Goal: Transaction & Acquisition: Purchase product/service

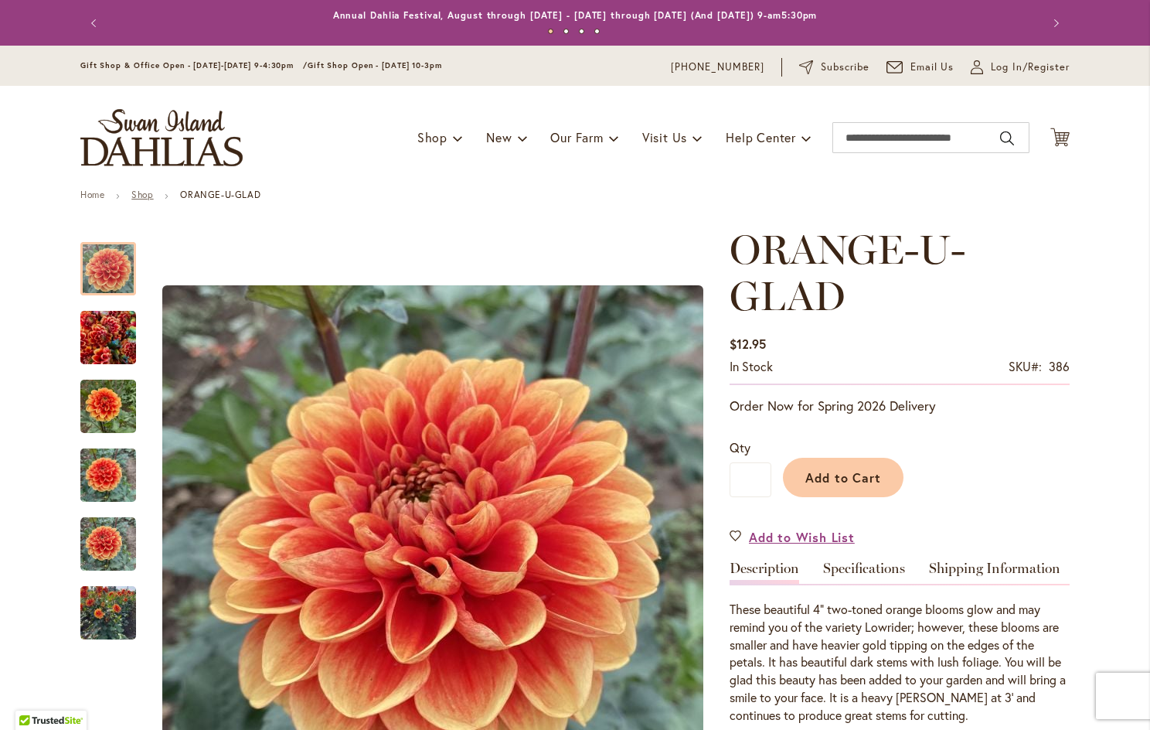
click at [135, 194] on link "Shop" at bounding box center [142, 195] width 22 height 12
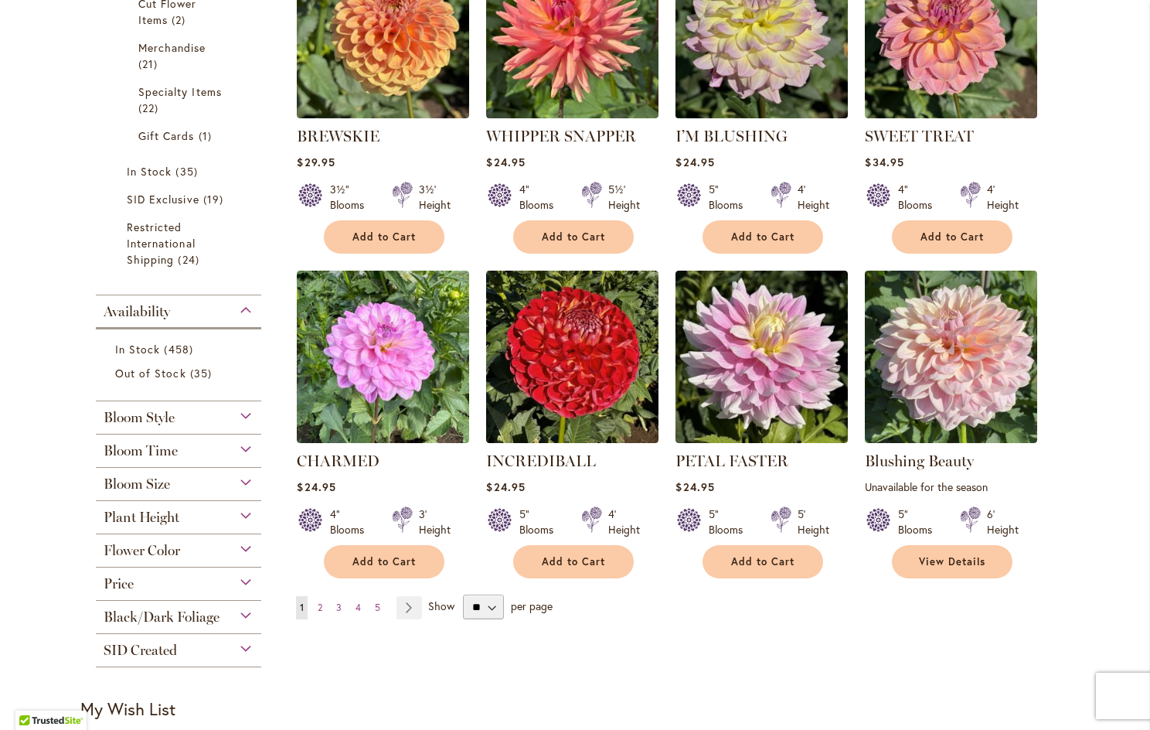
scroll to position [1082, 0]
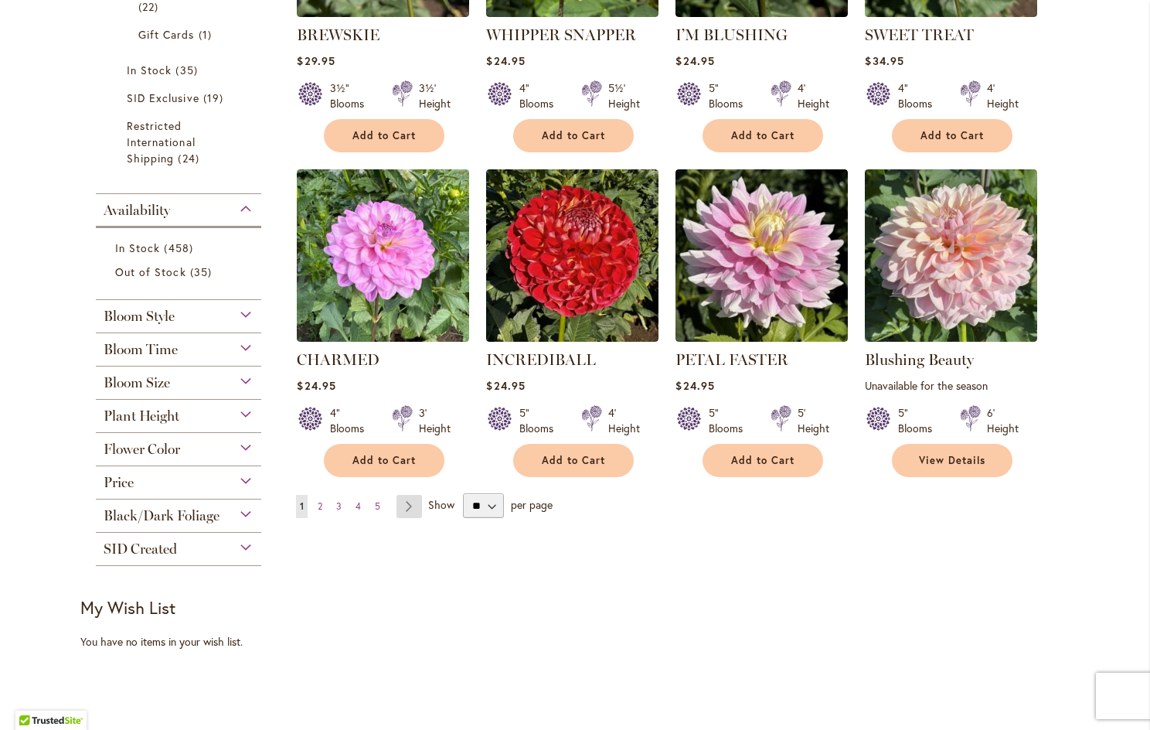
click at [405, 499] on link "Page Next" at bounding box center [410, 506] width 26 height 23
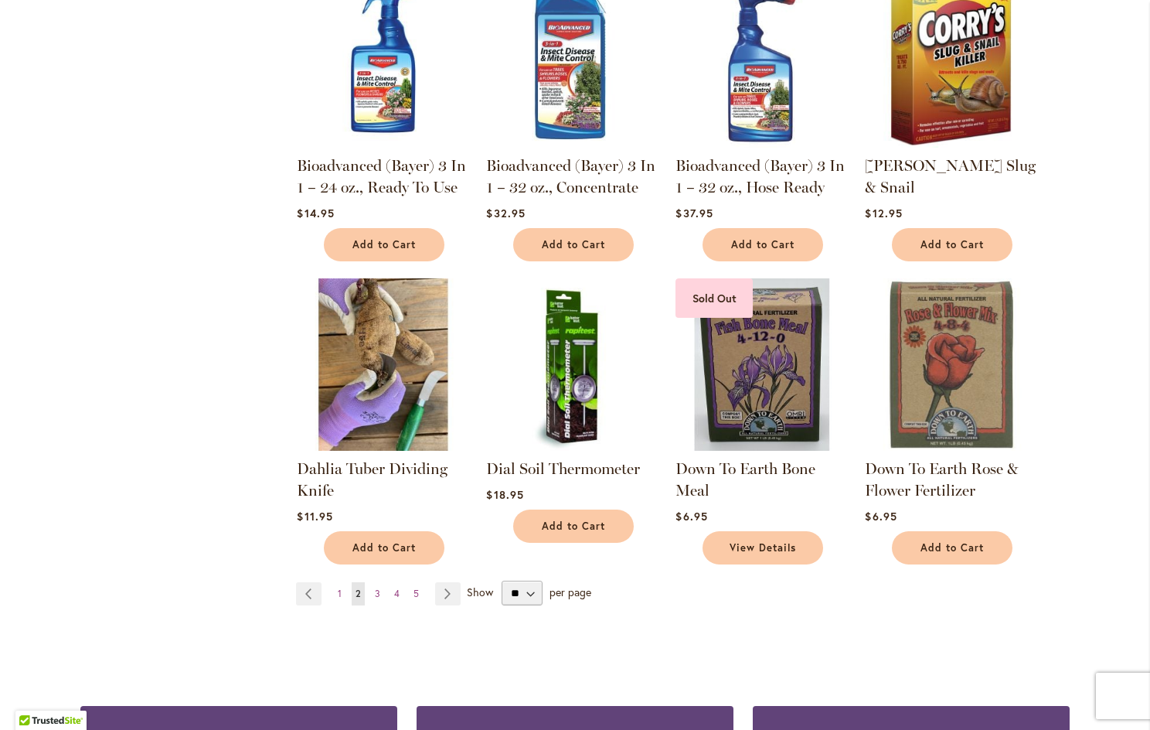
scroll to position [1237, 0]
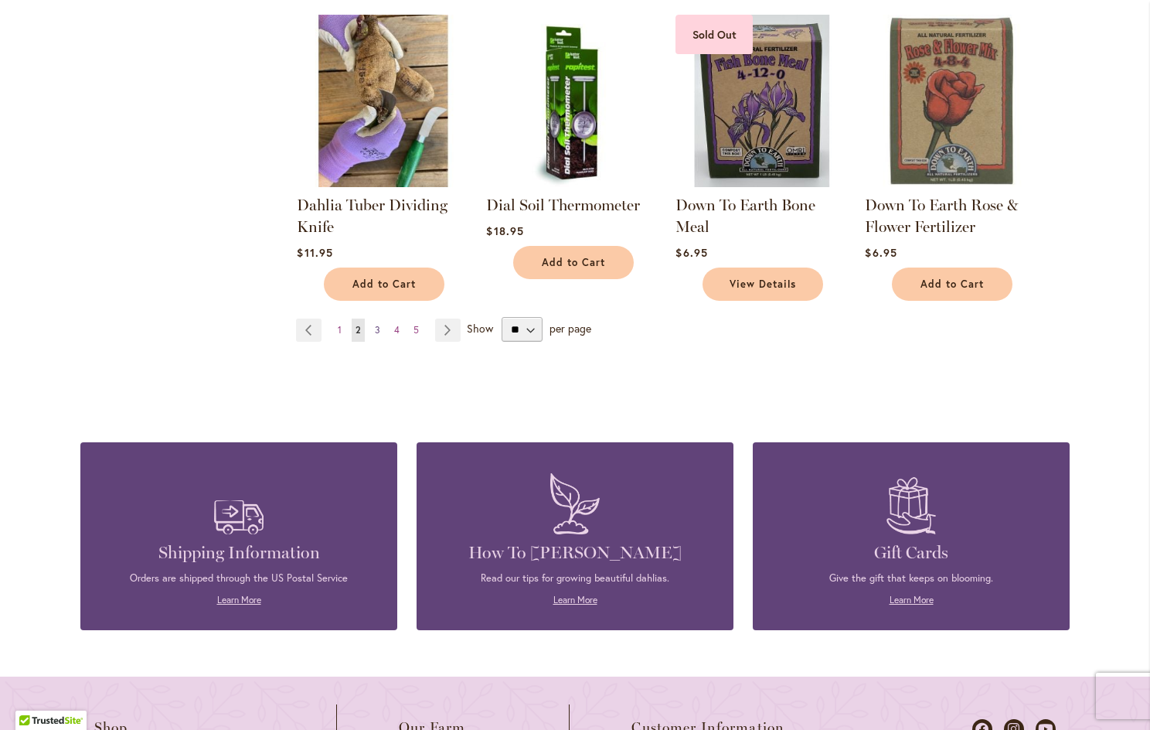
click at [375, 324] on span "3" at bounding box center [377, 330] width 5 height 12
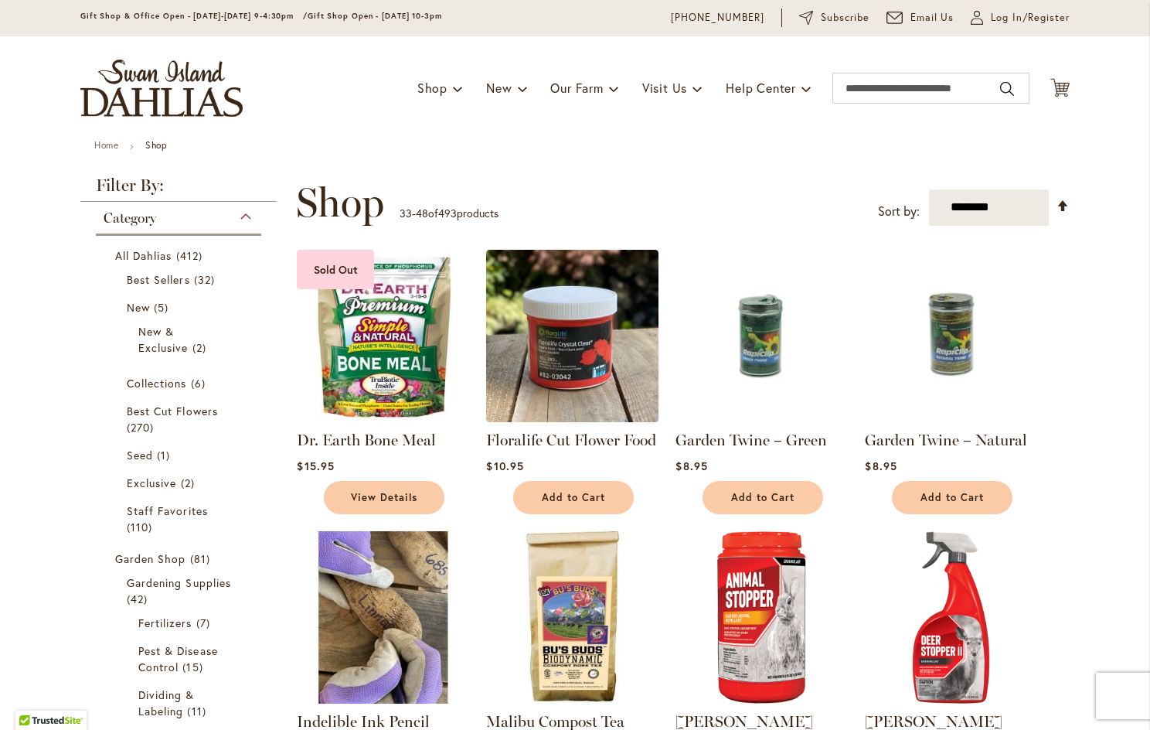
scroll to position [77, 0]
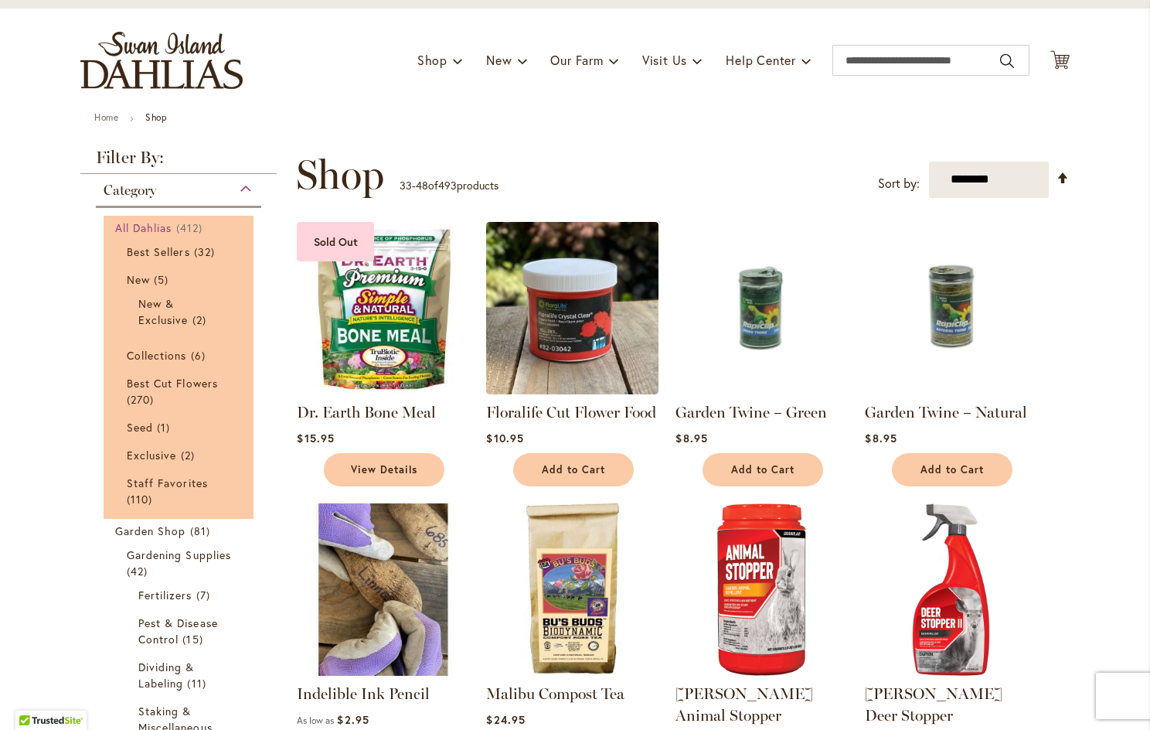
click at [141, 221] on span "All Dahlias" at bounding box center [143, 227] width 57 height 15
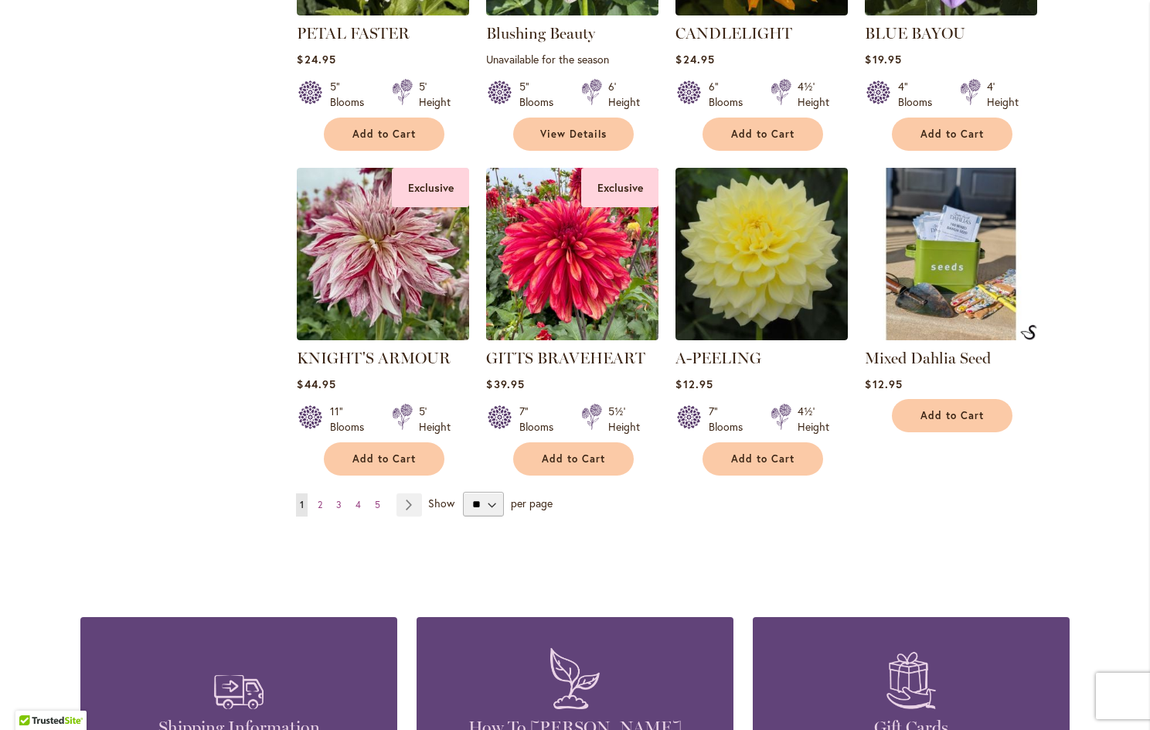
scroll to position [1237, 0]
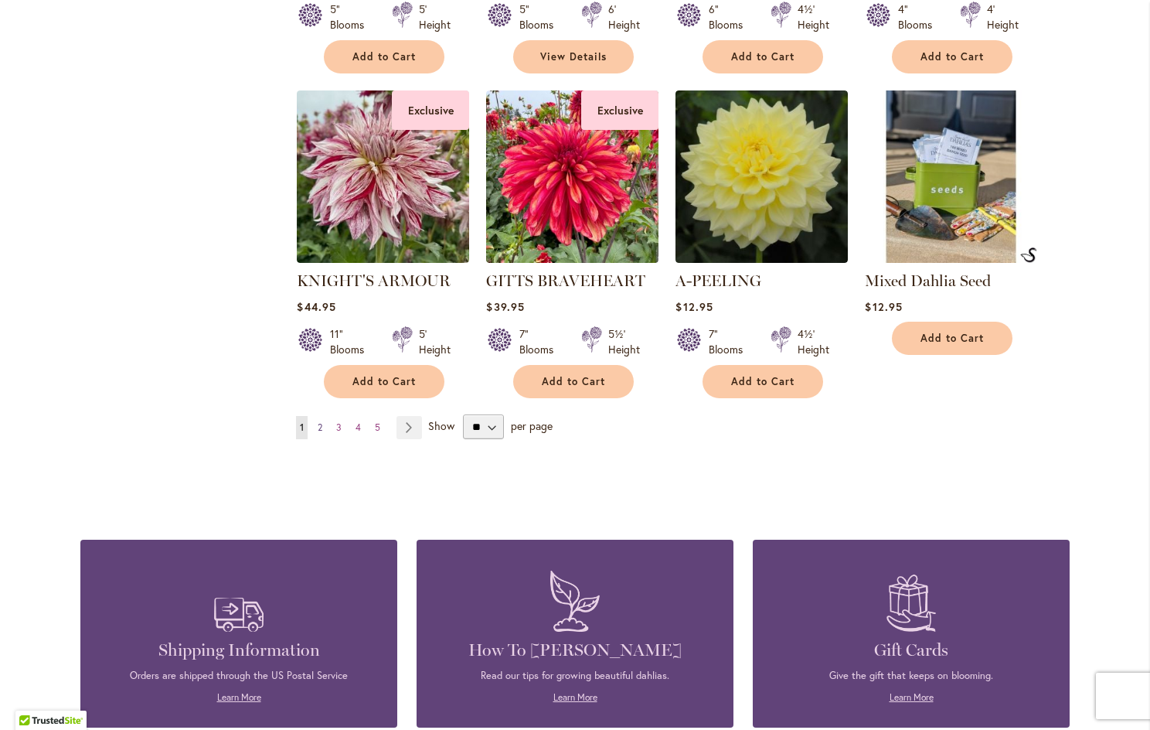
click at [318, 421] on span "2" at bounding box center [320, 427] width 5 height 12
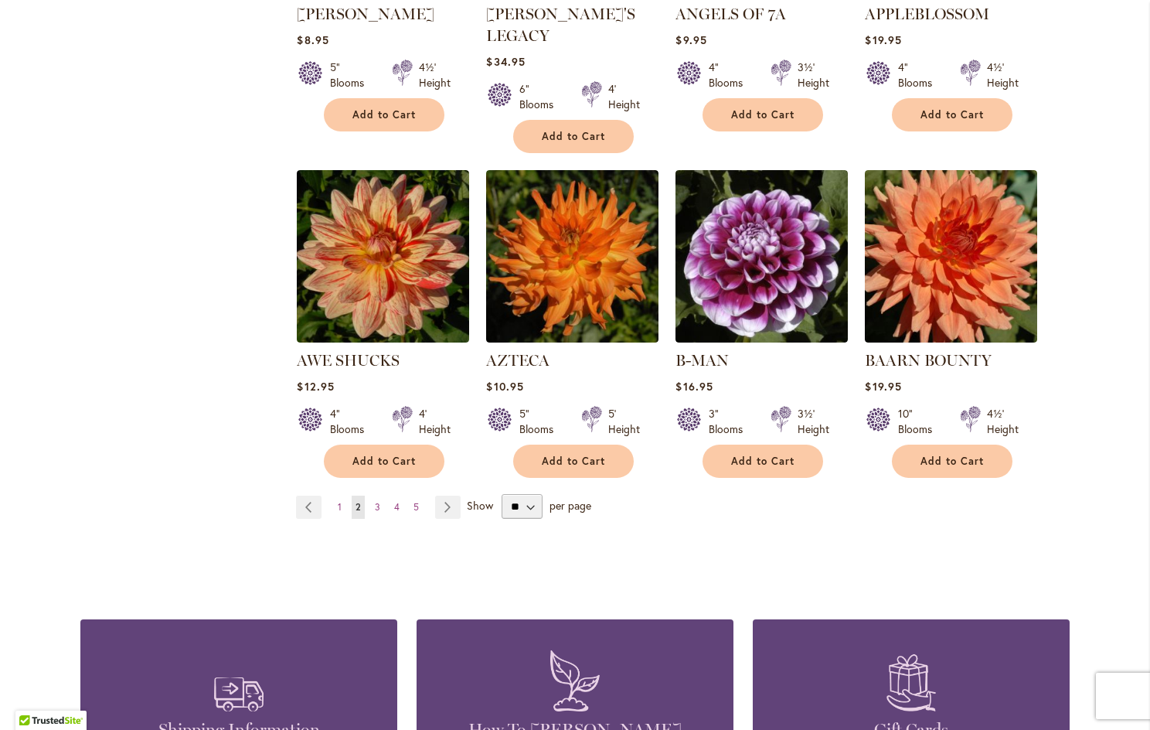
scroll to position [1237, 0]
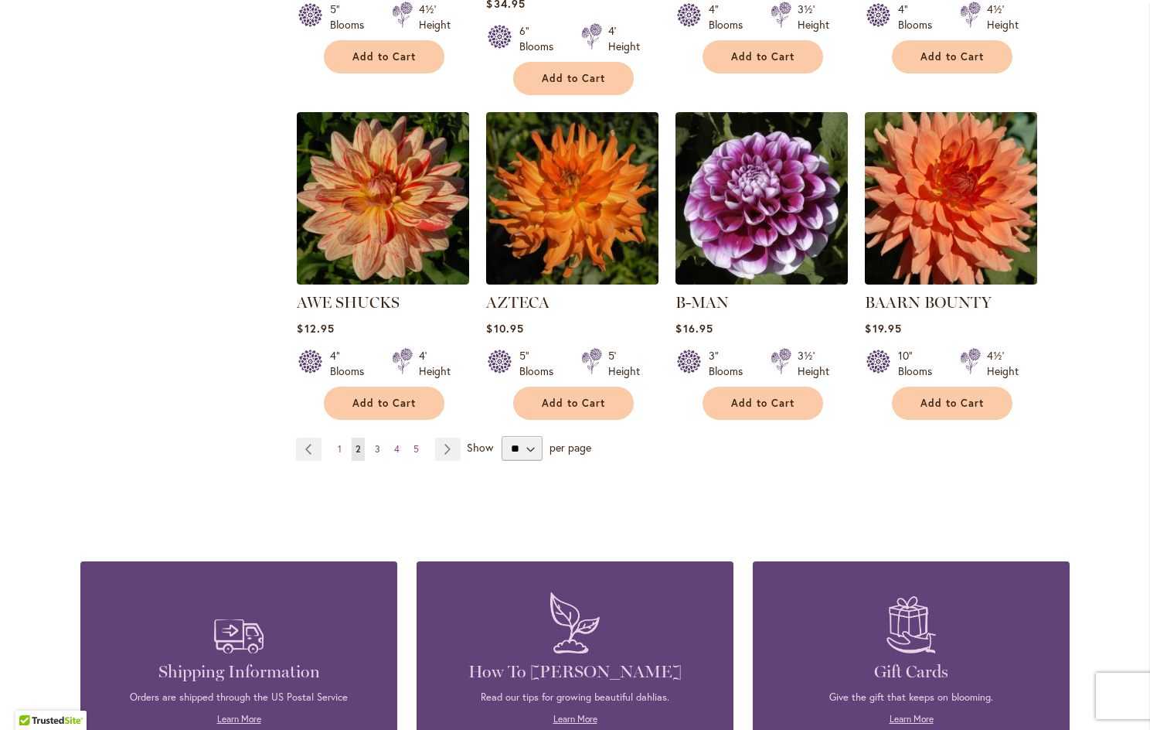
click at [375, 443] on span "3" at bounding box center [377, 449] width 5 height 12
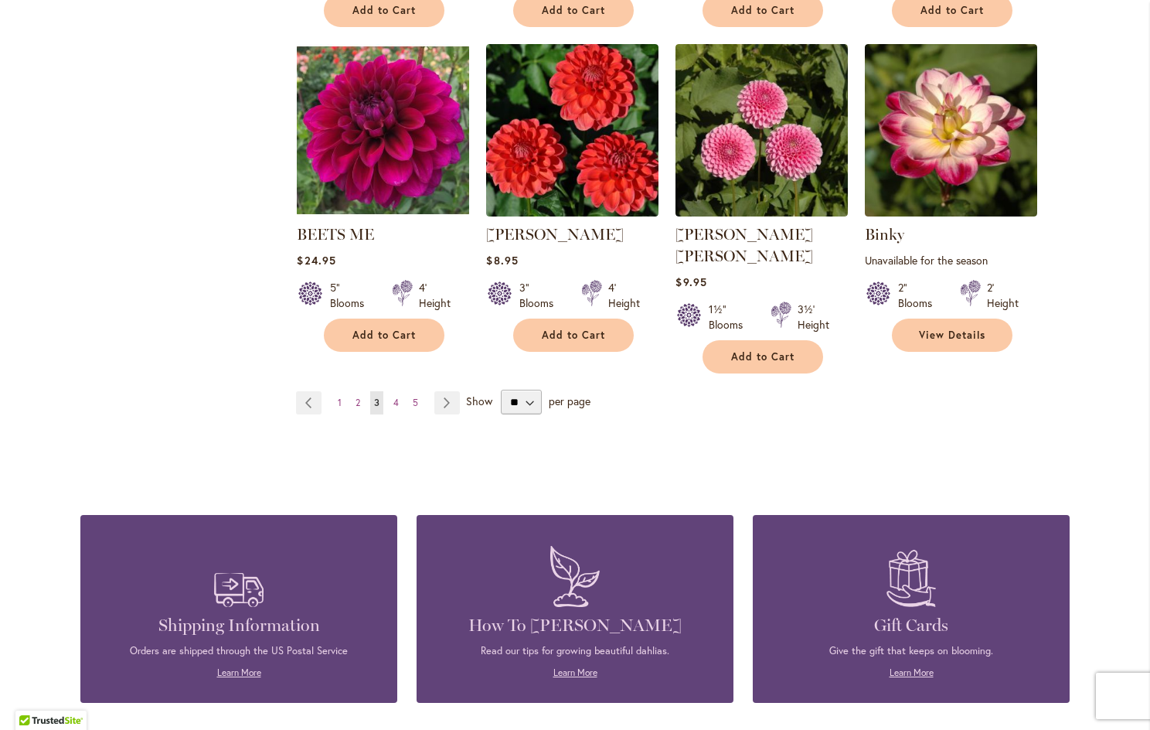
scroll to position [1314, 0]
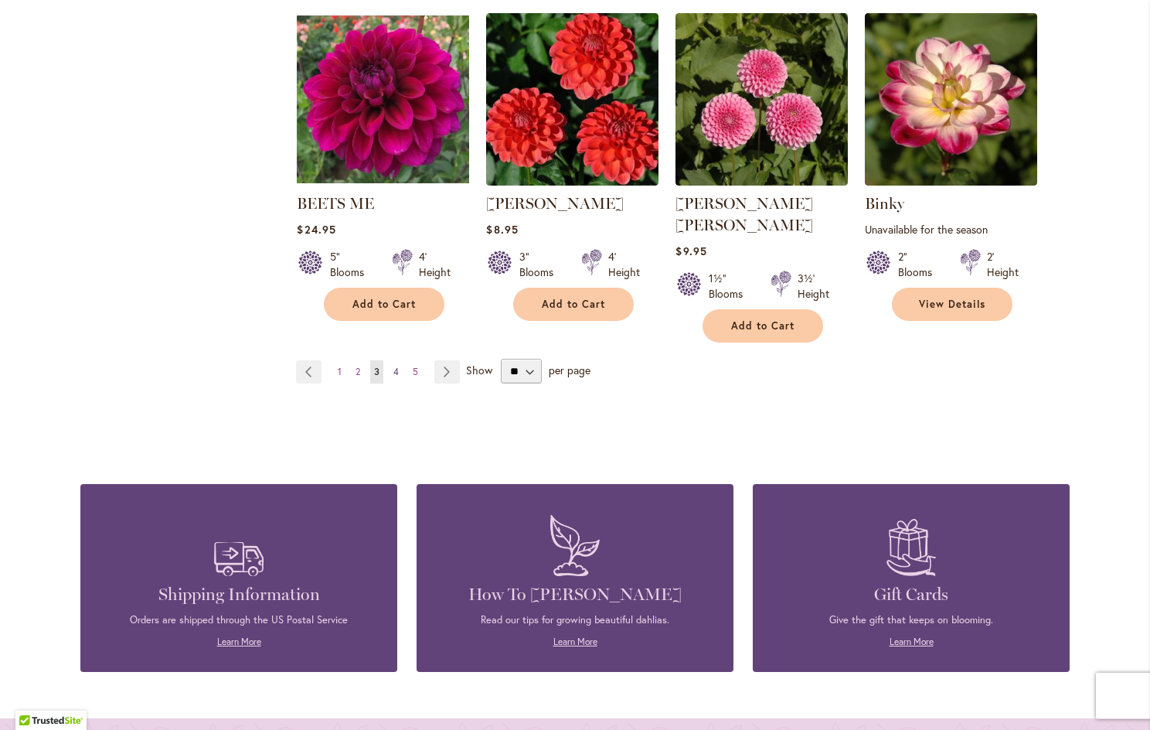
click at [394, 366] on span "4" at bounding box center [396, 372] width 5 height 12
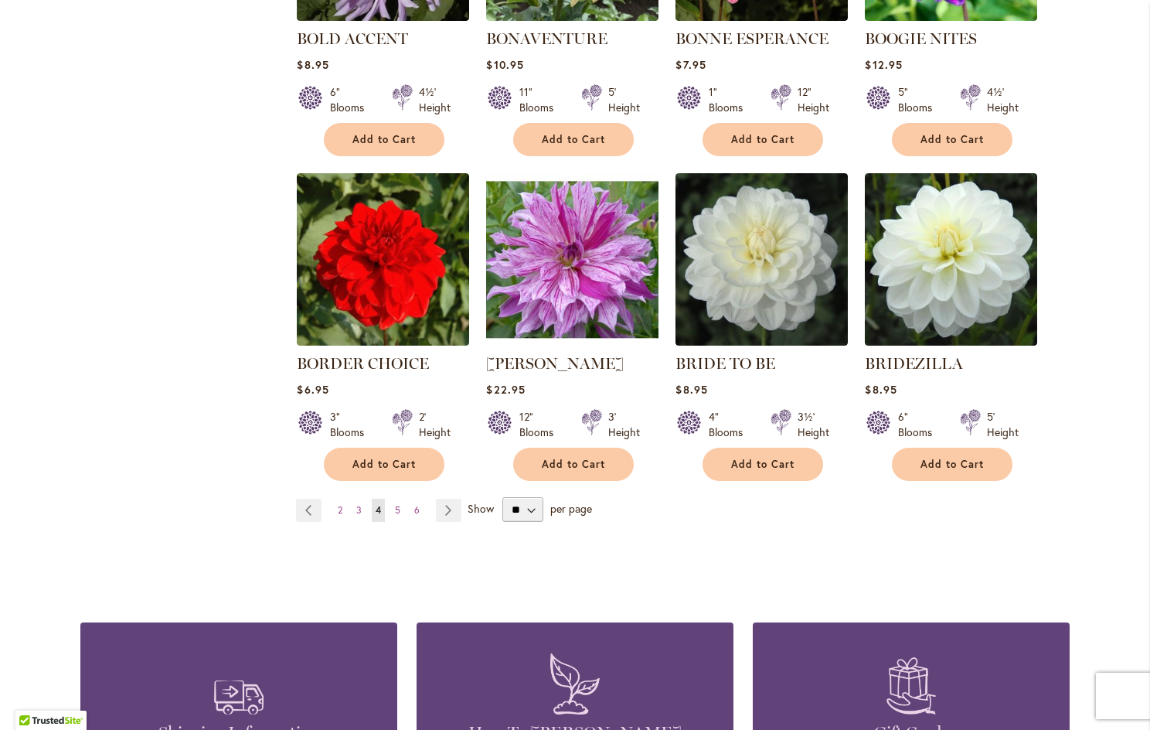
scroll to position [1160, 0]
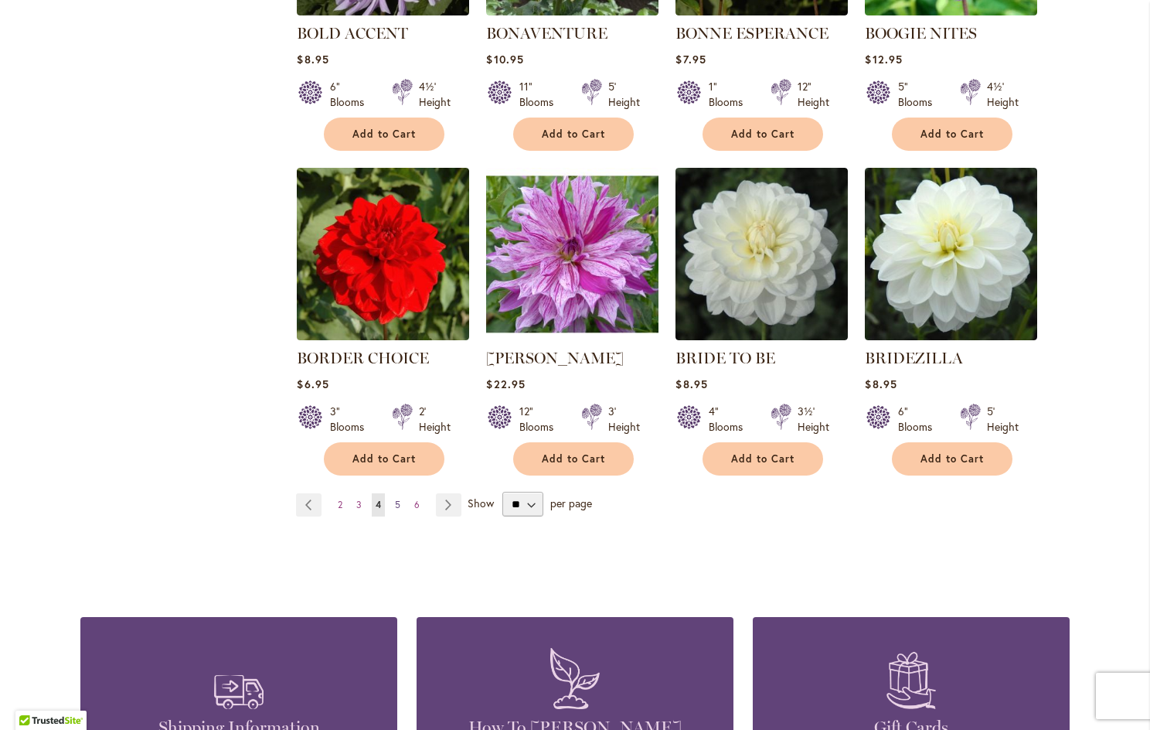
click at [395, 499] on span "5" at bounding box center [397, 505] width 5 height 12
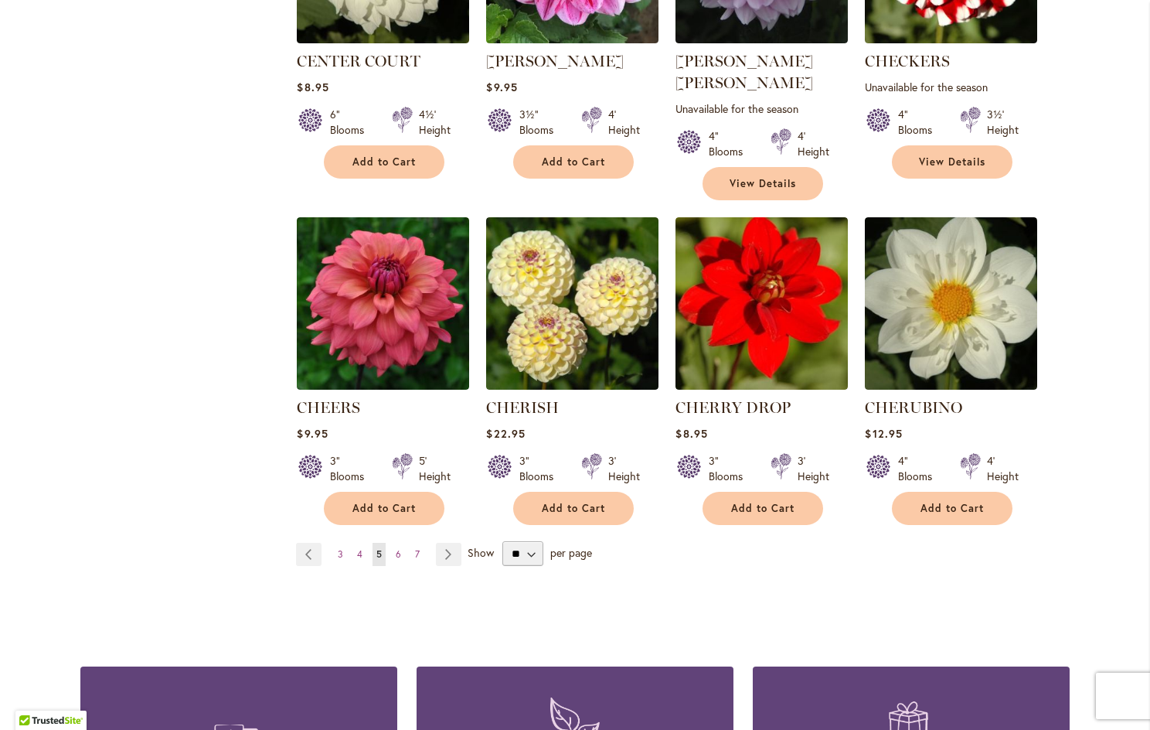
scroll to position [1160, 0]
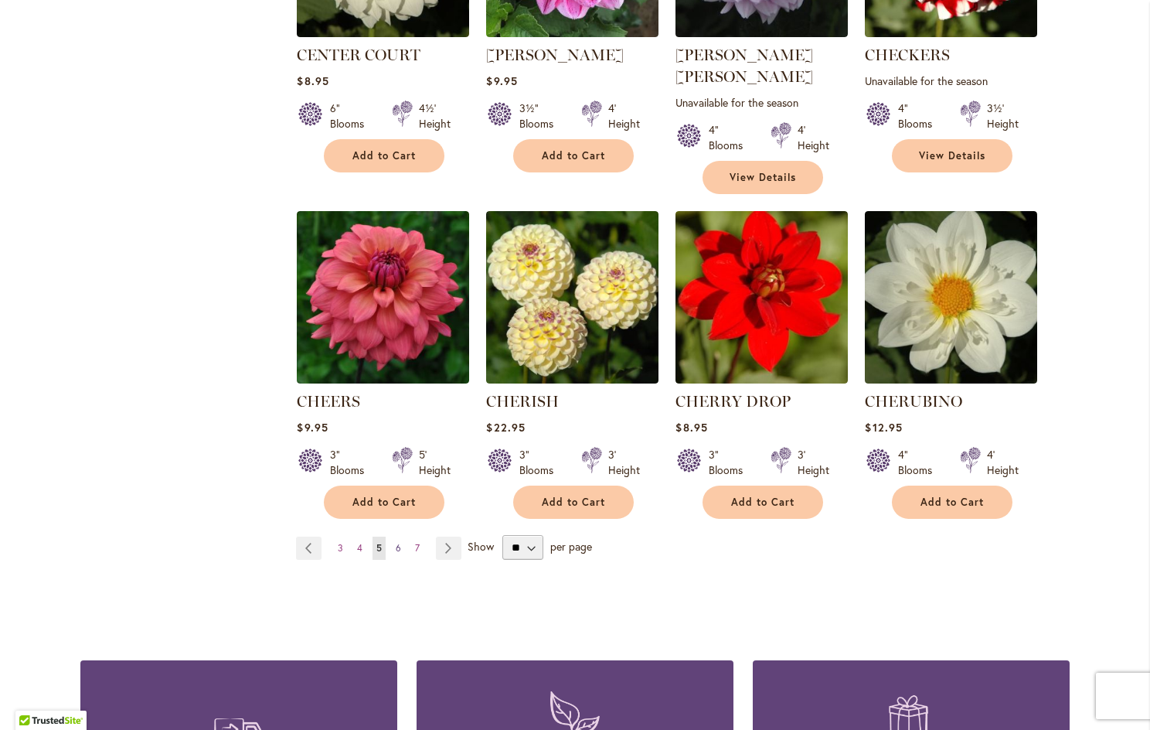
click at [395, 537] on link "Page 6" at bounding box center [398, 548] width 13 height 23
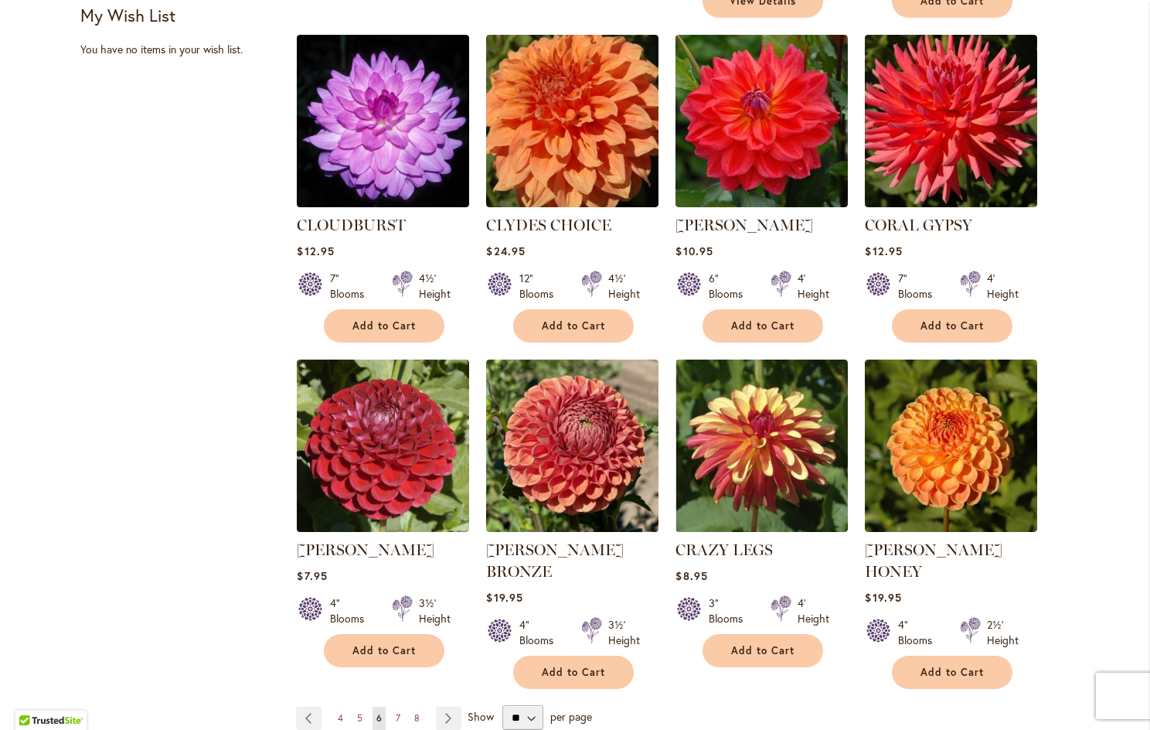
scroll to position [1082, 0]
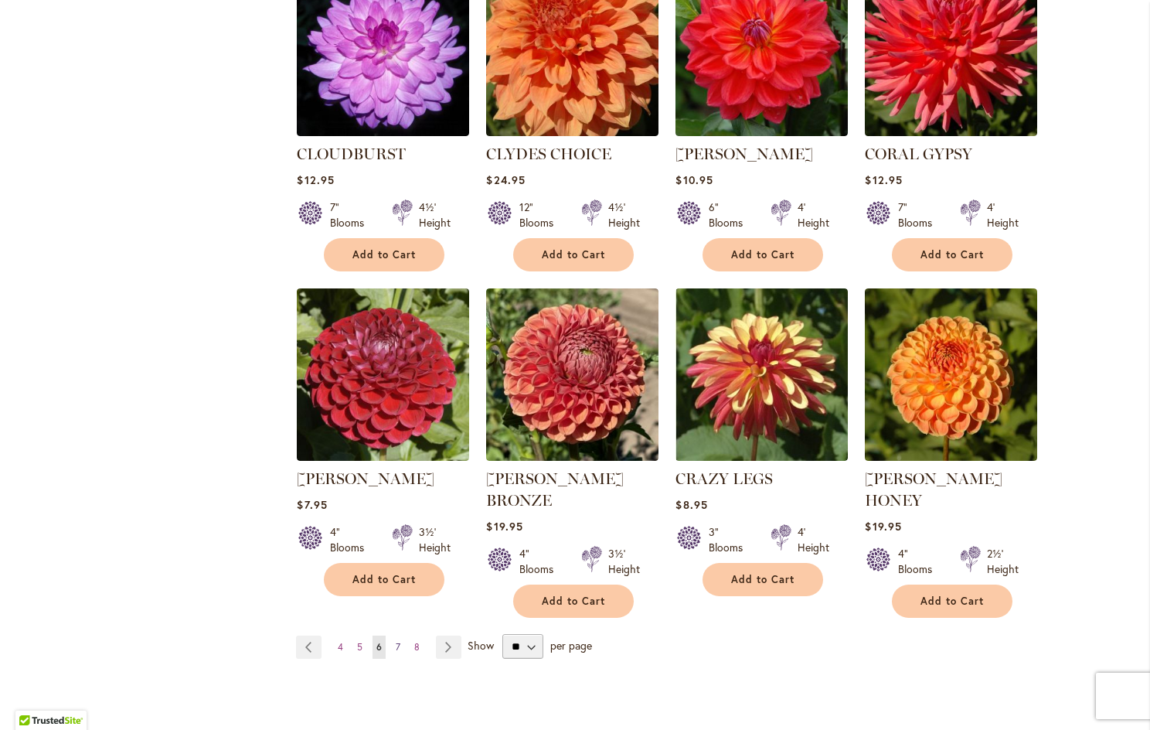
click at [396, 641] on span "7" at bounding box center [398, 647] width 5 height 12
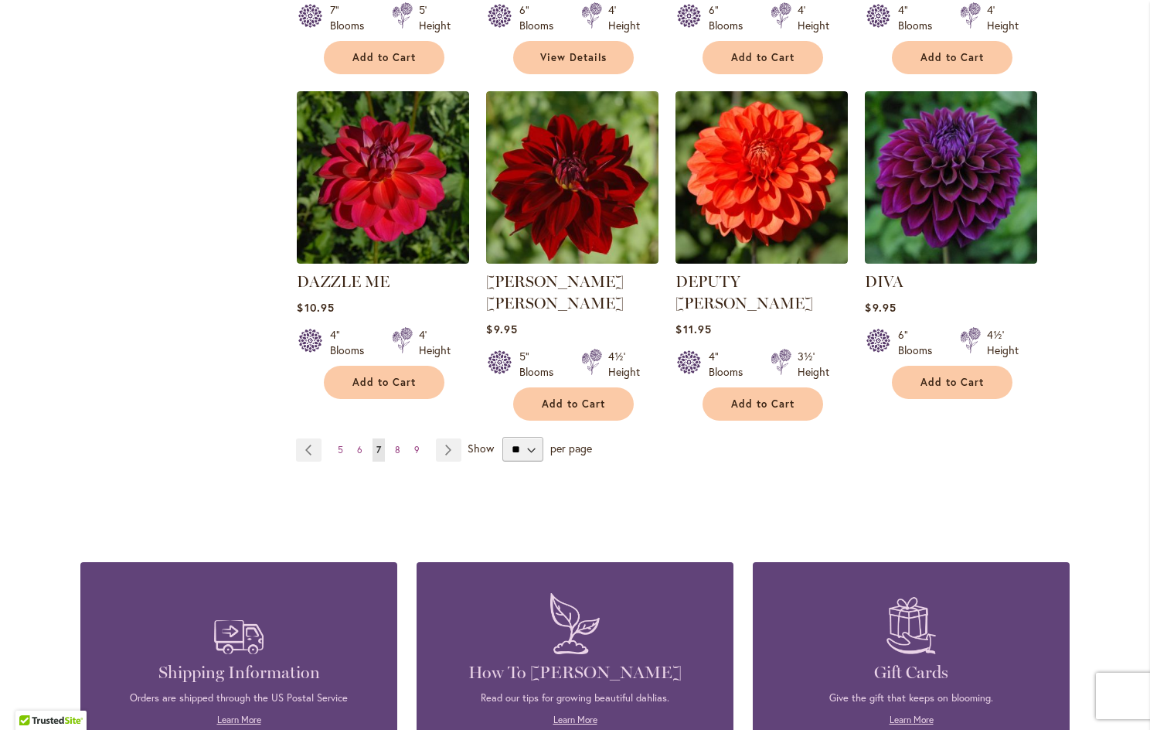
scroll to position [1285, 0]
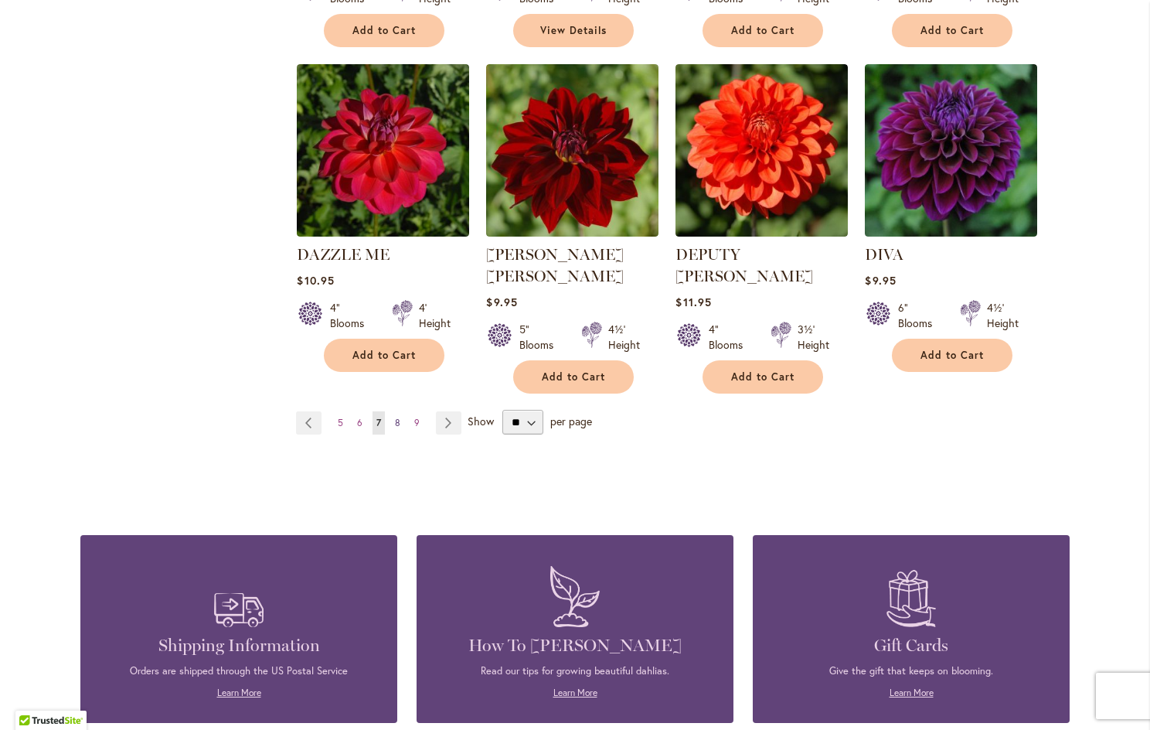
click at [395, 417] on span "8" at bounding box center [397, 423] width 5 height 12
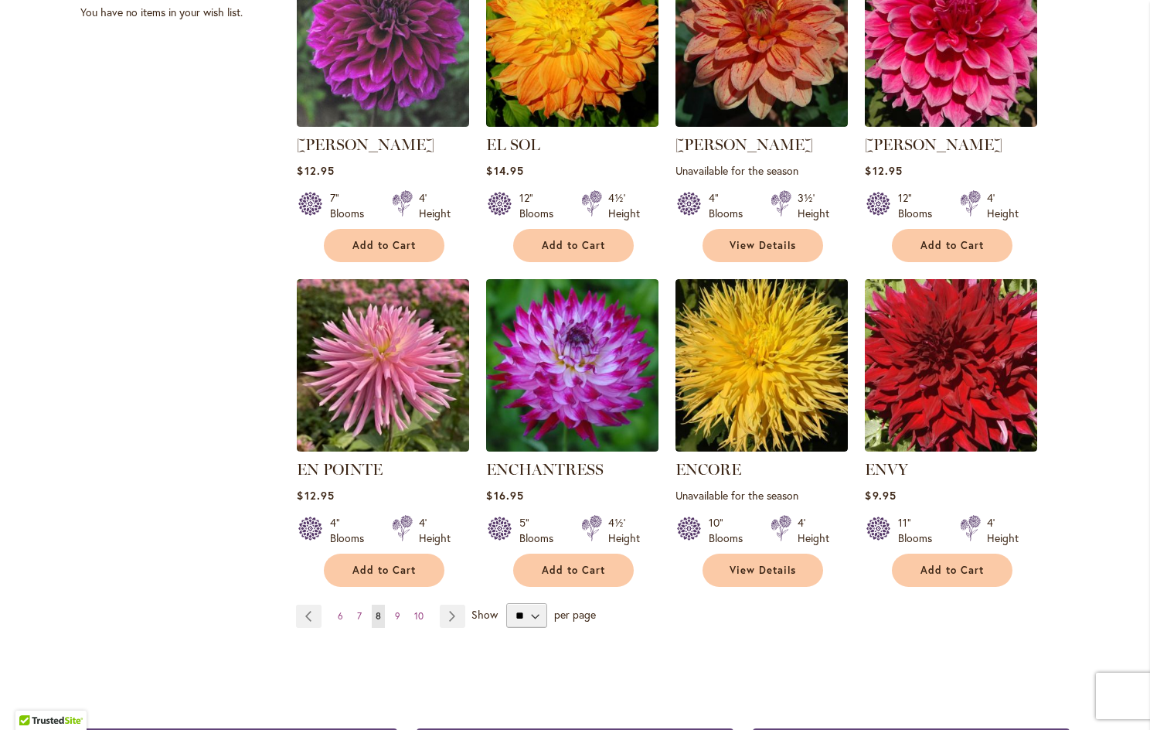
scroll to position [1082, 0]
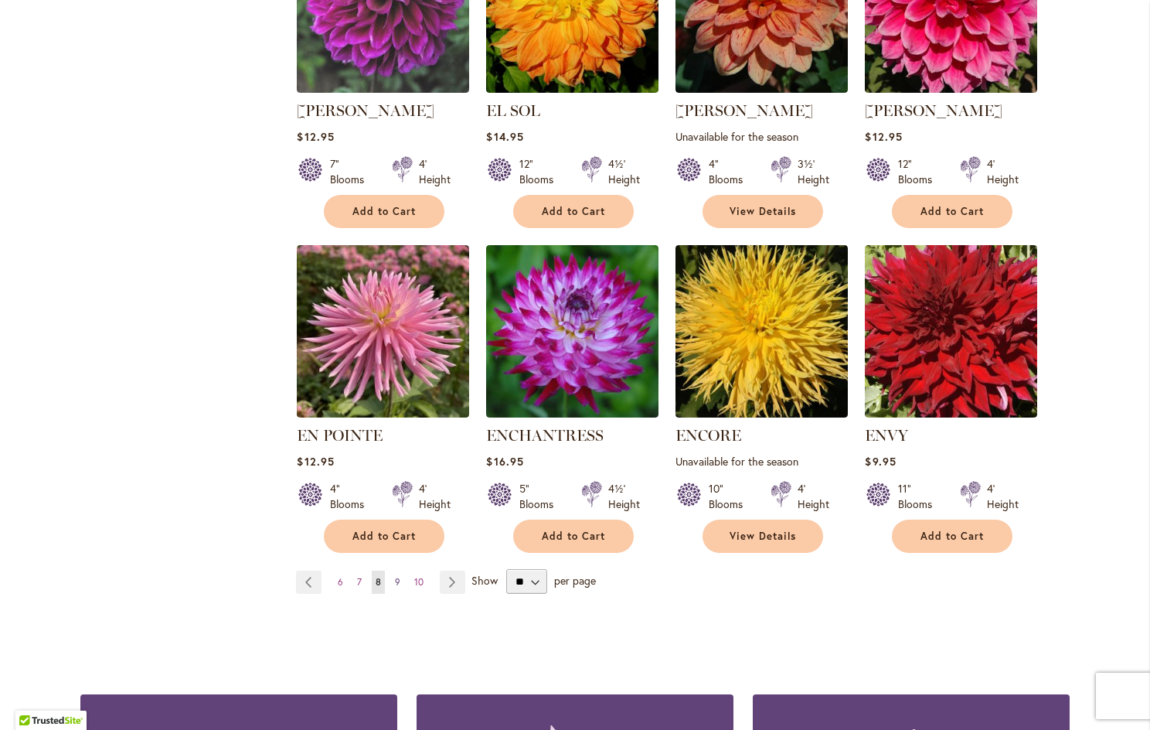
click at [395, 578] on span "9" at bounding box center [397, 582] width 5 height 12
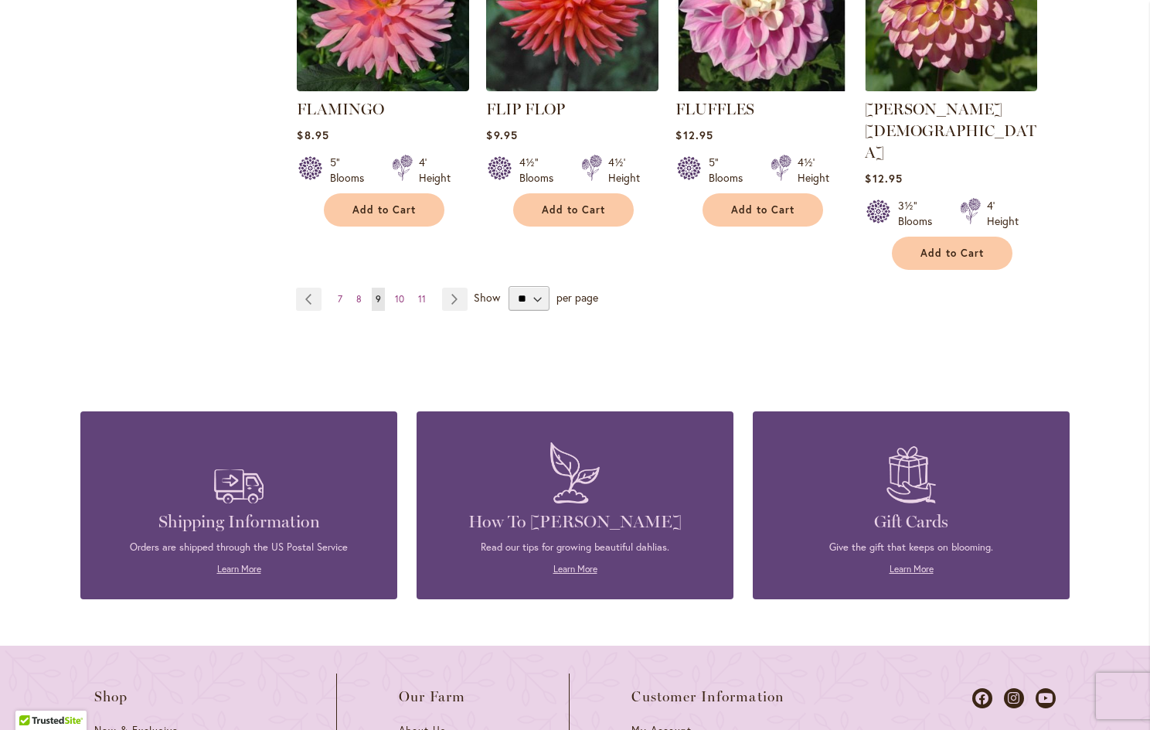
scroll to position [1469, 0]
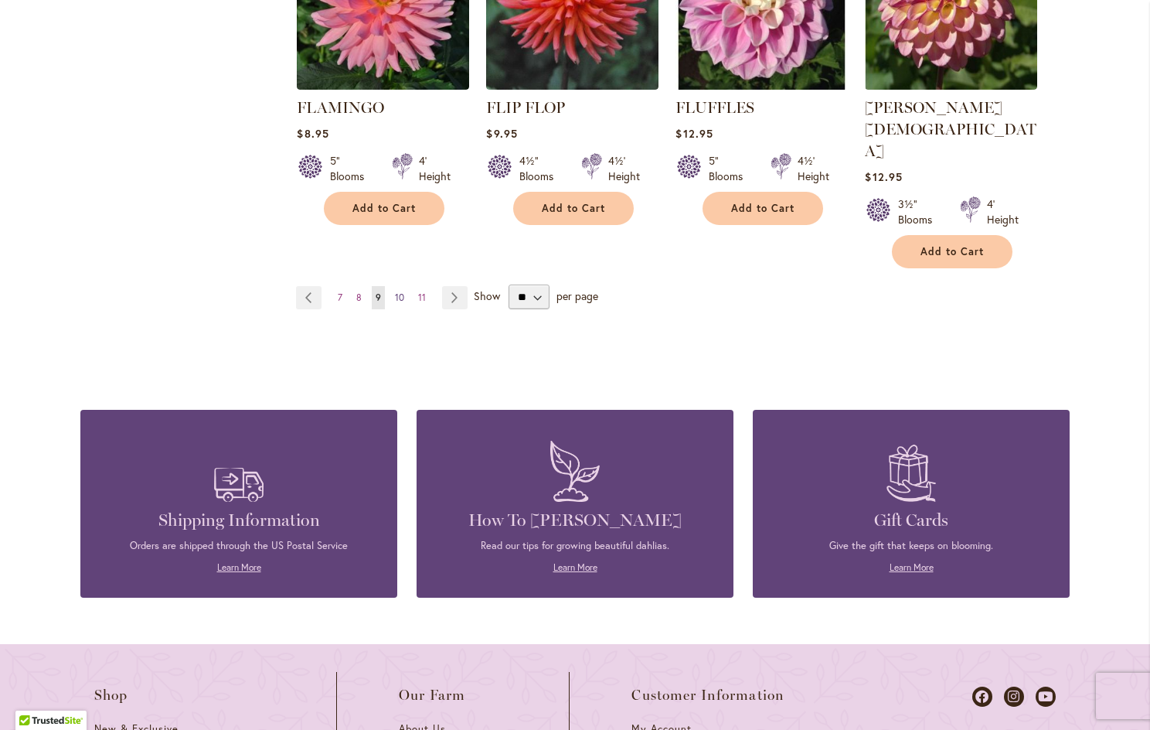
click at [395, 291] on span "10" at bounding box center [399, 297] width 9 height 12
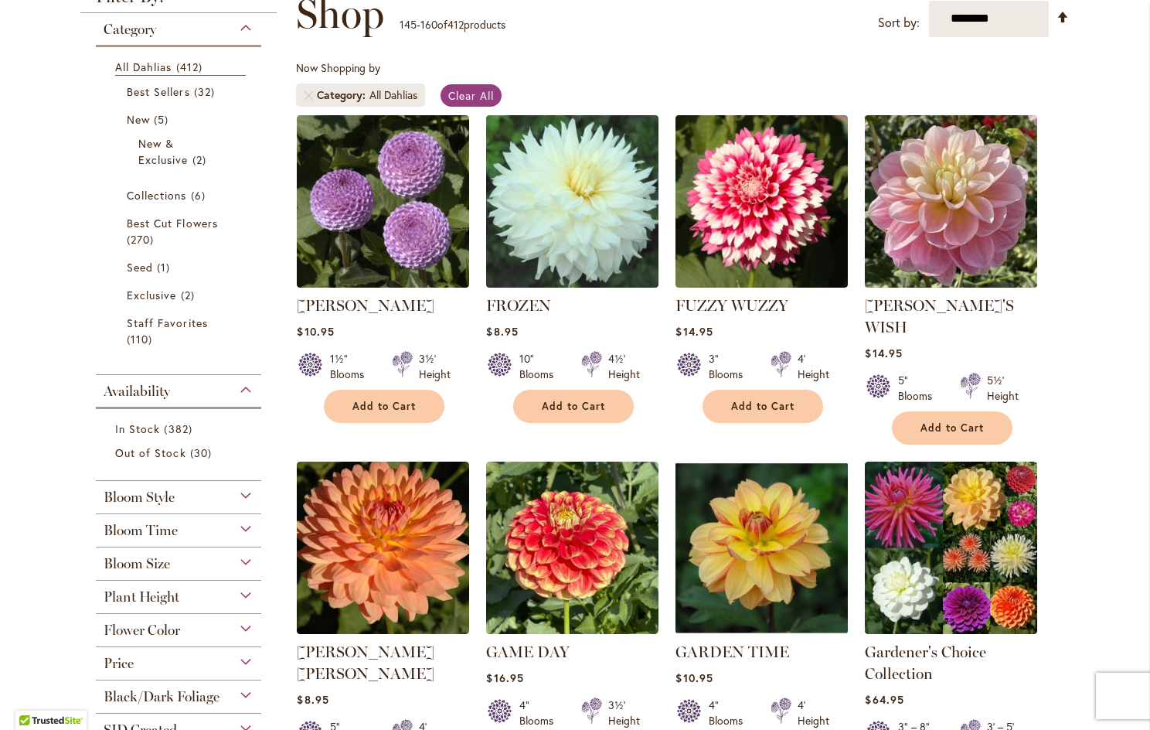
scroll to position [309, 0]
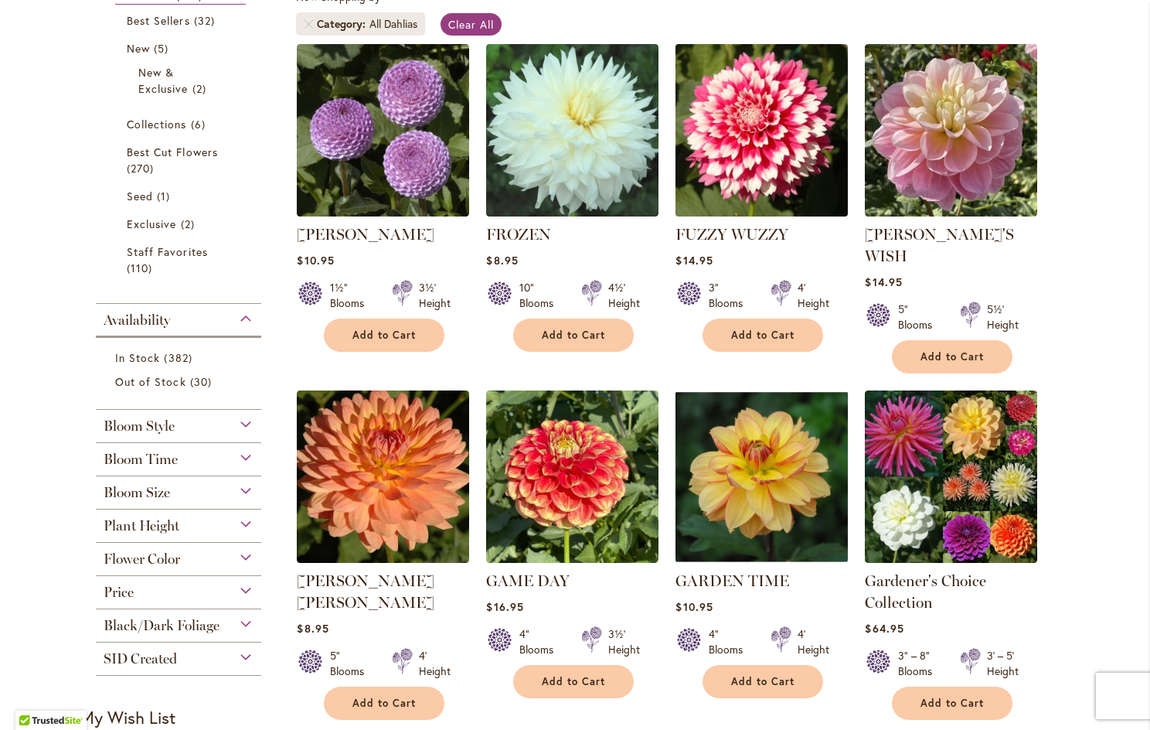
click at [741, 150] on img at bounding box center [762, 129] width 181 height 181
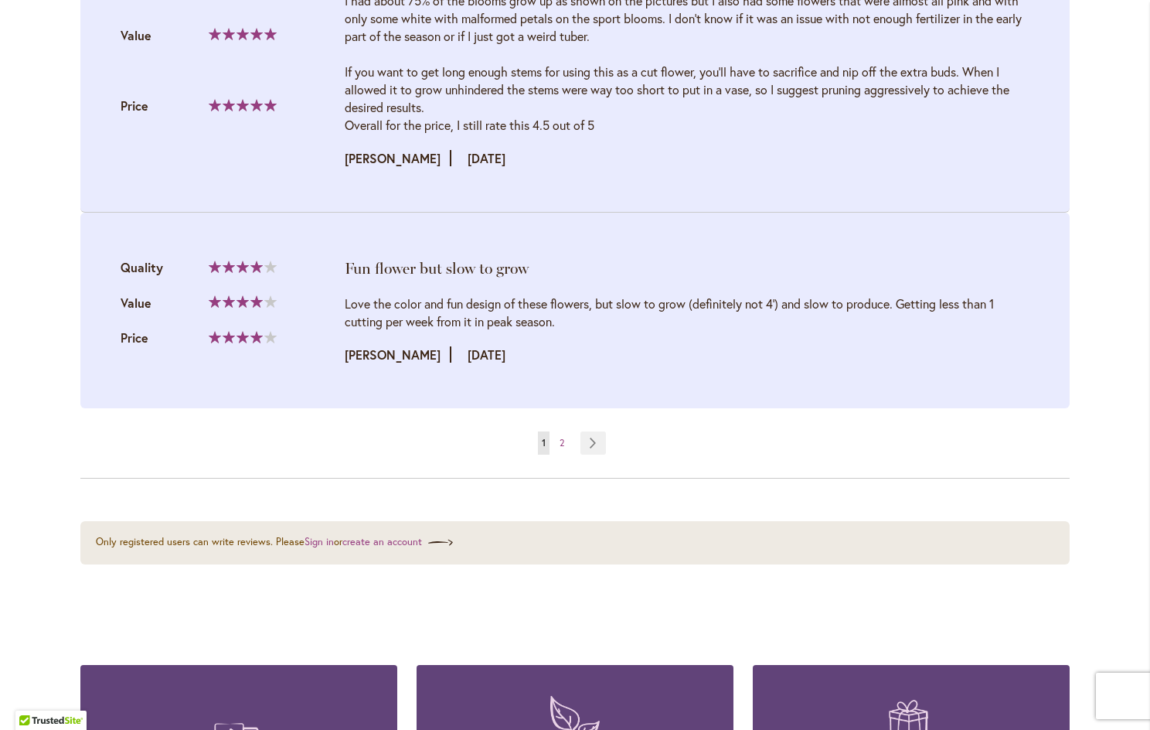
scroll to position [3402, 0]
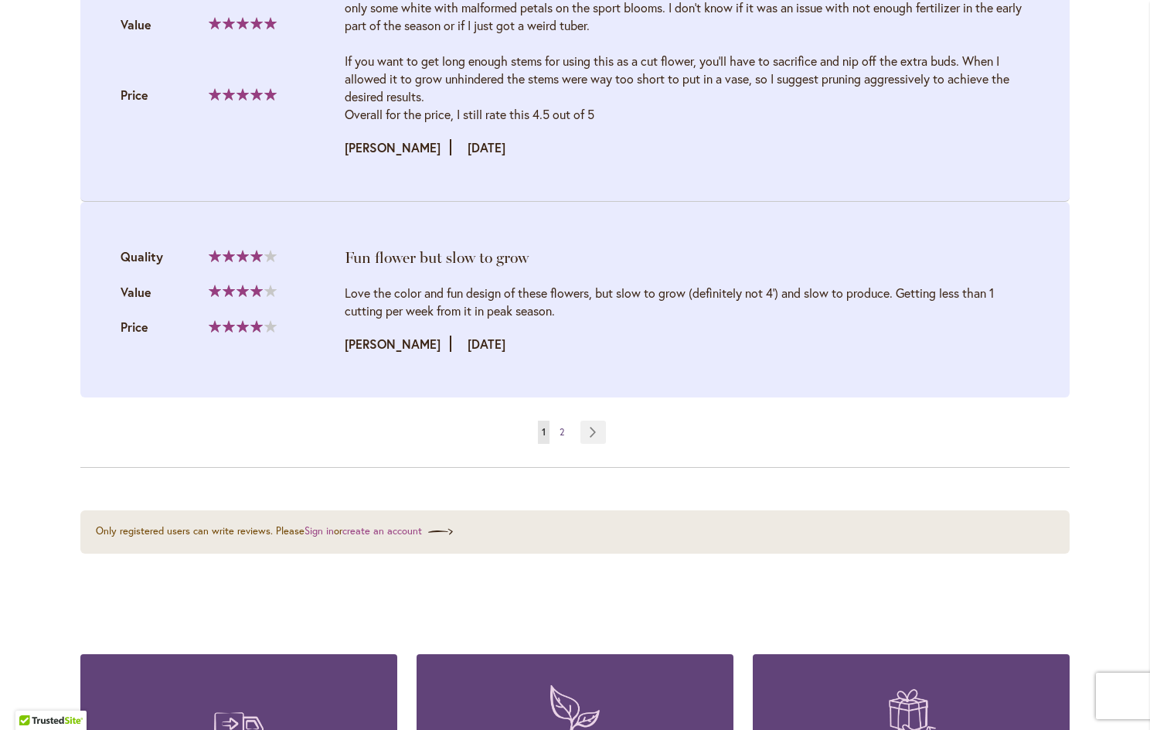
click at [560, 426] on span "2" at bounding box center [562, 432] width 5 height 12
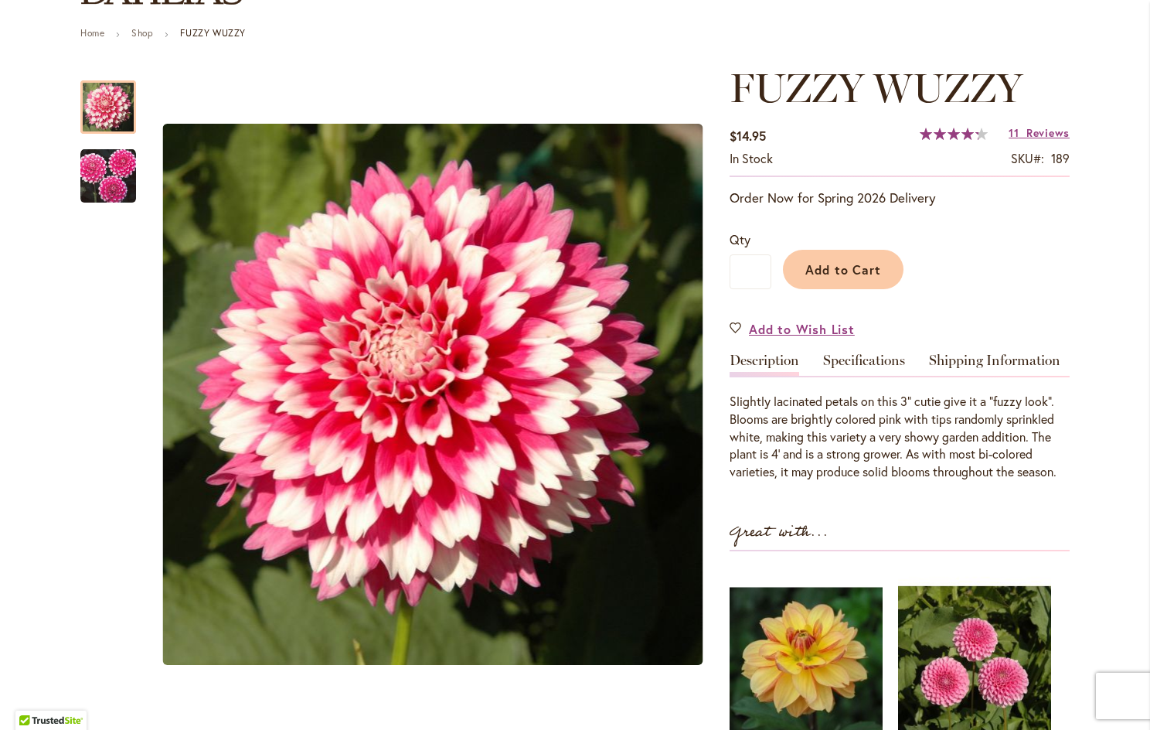
scroll to position [155, 0]
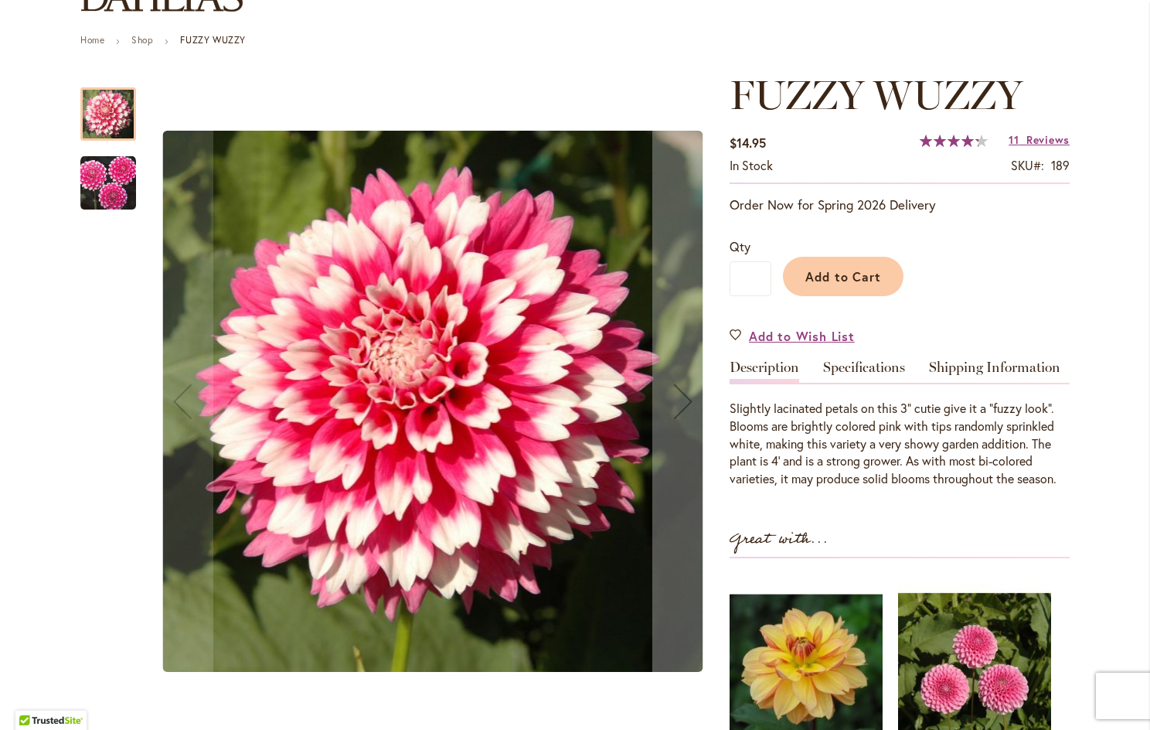
click at [105, 188] on img "FUZZY WUZZY" at bounding box center [108, 183] width 56 height 56
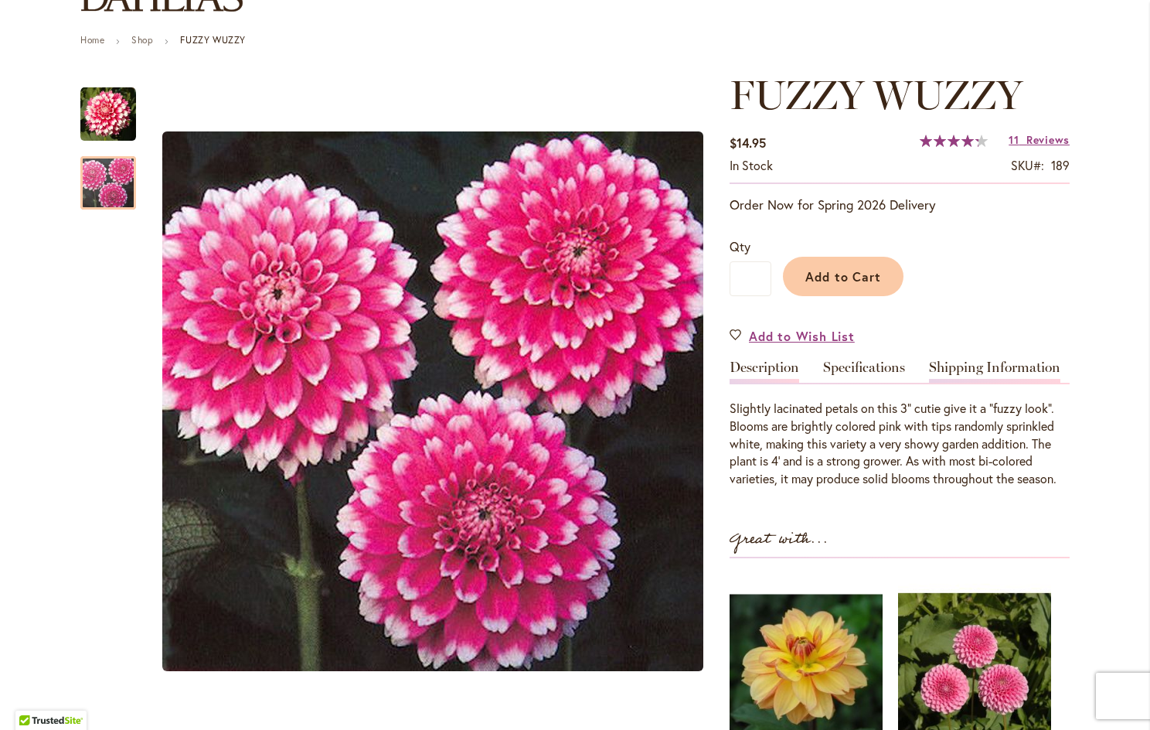
click at [997, 366] on link "Shipping Information" at bounding box center [994, 371] width 131 height 22
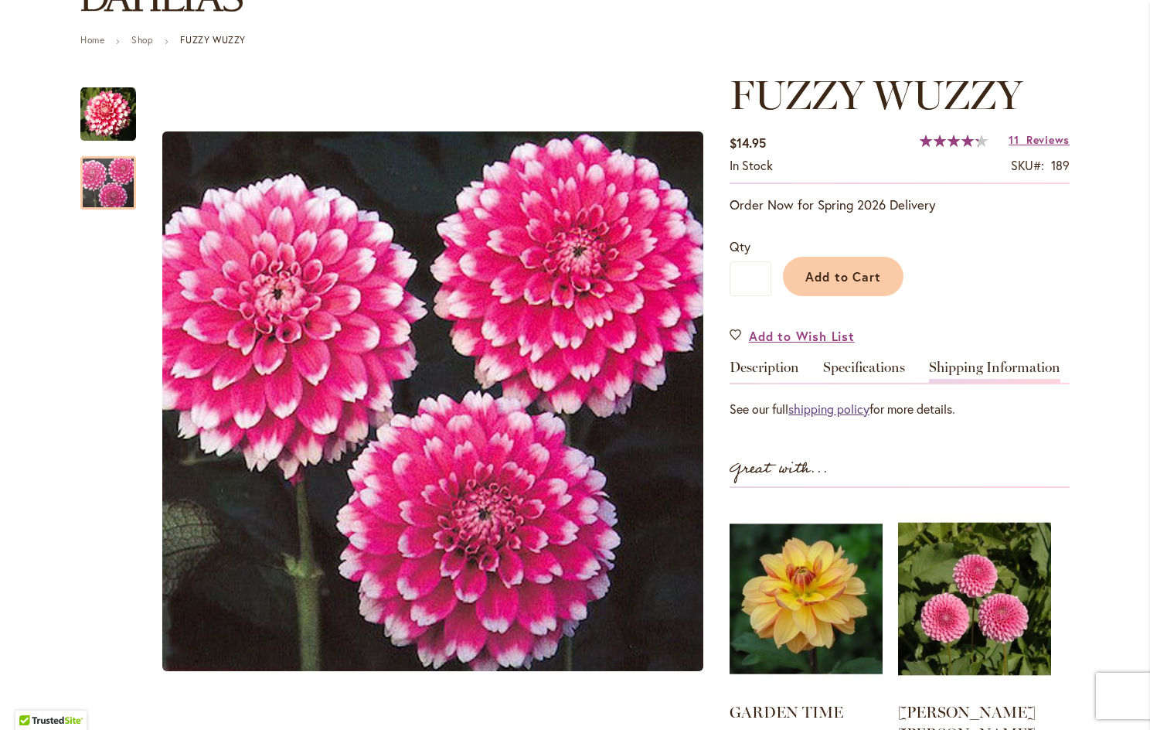
click at [847, 406] on link "shipping policy" at bounding box center [829, 408] width 81 height 16
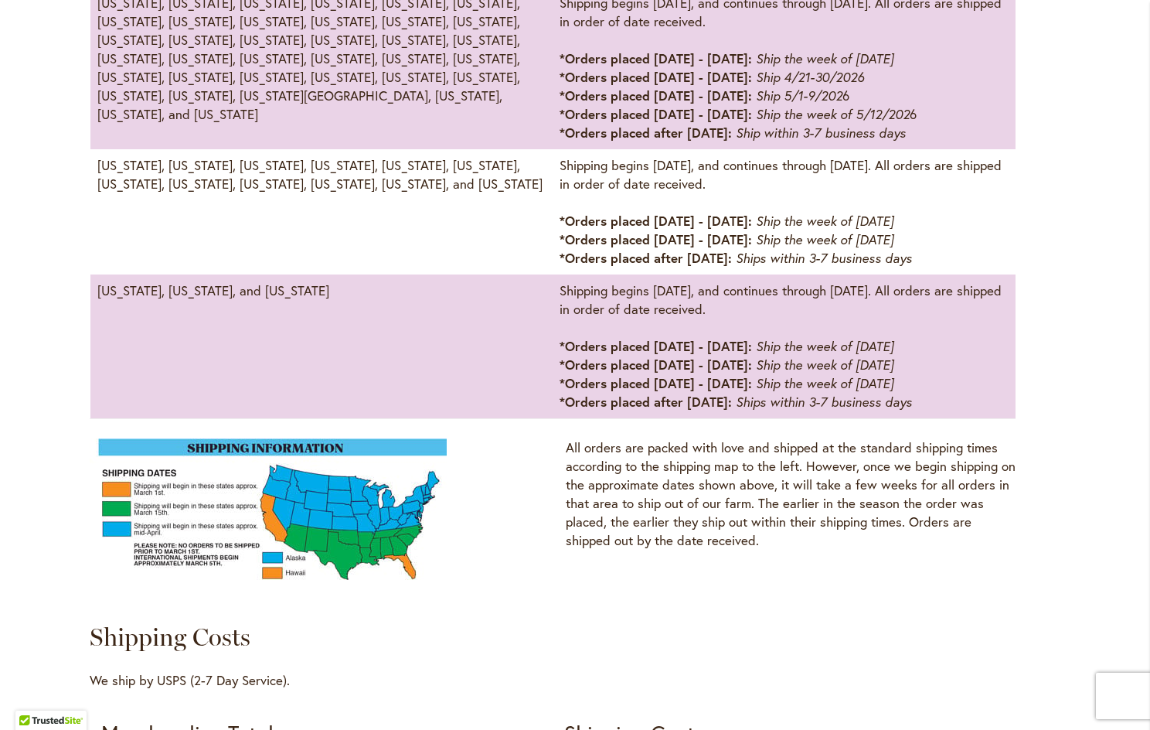
scroll to position [958, 0]
